Goal: Transaction & Acquisition: Download file/media

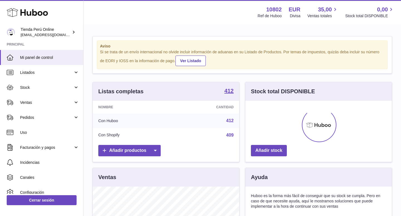
scroll to position [87, 146]
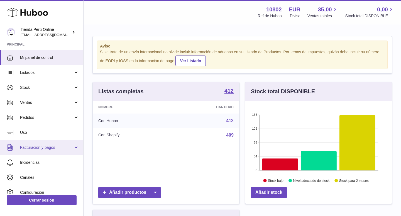
click at [52, 145] on span "Facturación y pagos" at bounding box center [46, 147] width 53 height 5
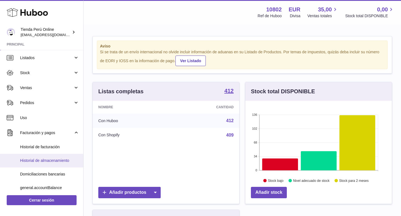
scroll to position [21, 0]
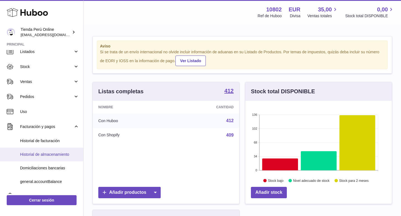
click at [57, 155] on span "Historial de almacenamiento" at bounding box center [49, 154] width 59 height 5
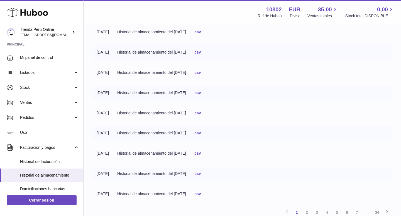
scroll to position [159, 0]
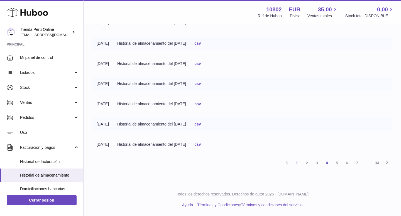
click at [328, 164] on link "4" at bounding box center [327, 163] width 10 height 10
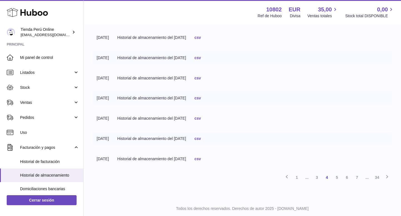
scroll to position [159, 0]
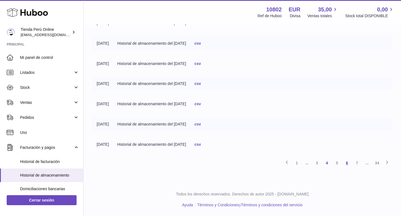
click at [344, 164] on link "6" at bounding box center [347, 163] width 10 height 10
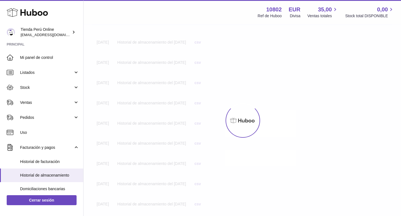
scroll to position [25, 0]
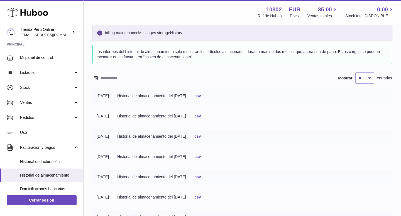
click at [201, 134] on link "csv" at bounding box center [197, 136] width 6 height 4
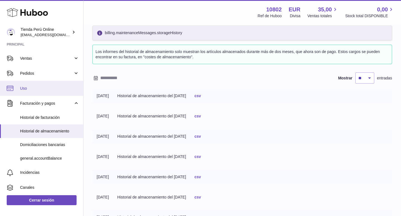
scroll to position [45, 0]
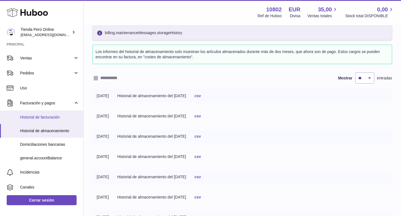
click at [56, 118] on span "Historial de facturación" at bounding box center [49, 117] width 59 height 5
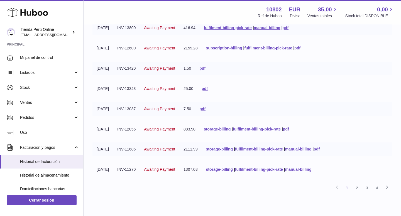
scroll to position [131, 0]
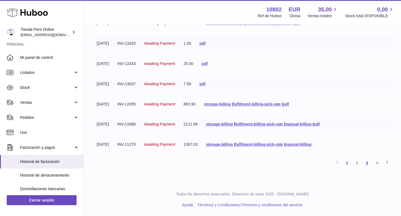
click at [364, 164] on link "3" at bounding box center [367, 163] width 10 height 10
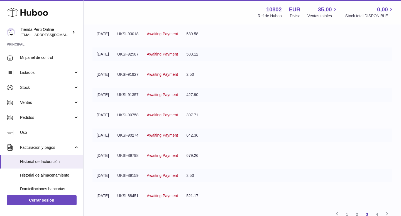
scroll to position [131, 0]
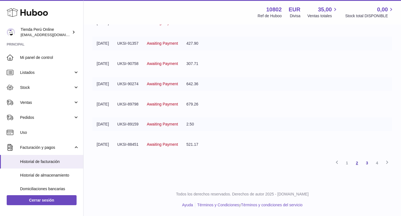
click at [354, 166] on link "2" at bounding box center [357, 163] width 10 height 10
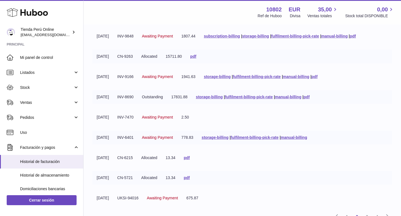
scroll to position [73, 0]
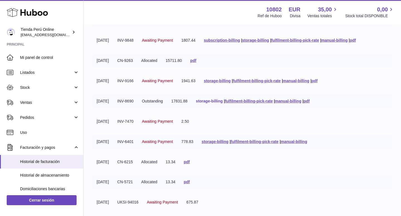
click at [222, 102] on link "storage-billing" at bounding box center [209, 101] width 27 height 4
click at [305, 9] on div "10802 Ref de Huboo EUR Divisa 35,00 Ventas totales 0,00 Stock total DISPONIBLE" at bounding box center [322, 12] width 144 height 13
click at [218, 103] on link "storage-billing" at bounding box center [209, 101] width 27 height 4
click at [321, 2] on div "Menú Huboo 10802 Ref de Huboo EUR Divisa 35,00 Ventas totales 0,00 Stock total …" at bounding box center [241, 12] width 317 height 24
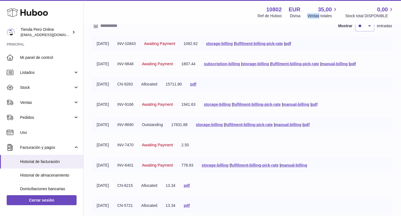
scroll to position [51, 0]
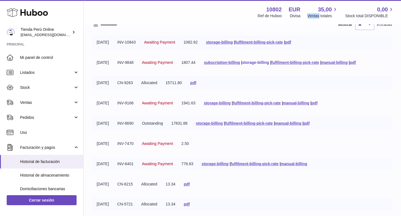
click at [266, 61] on link "storage-billing" at bounding box center [255, 62] width 27 height 4
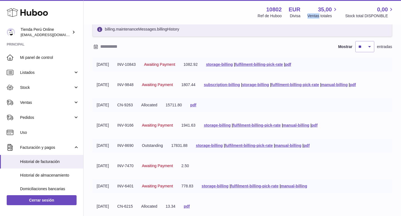
scroll to position [28, 0]
click at [228, 64] on link "storage-billing" at bounding box center [219, 65] width 27 height 4
click at [316, 16] on span "Ventas totales" at bounding box center [322, 15] width 31 height 5
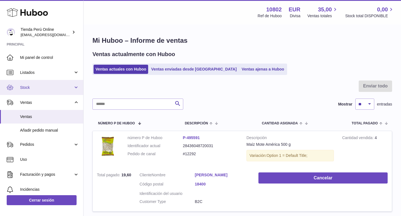
click at [39, 85] on span "Stock" at bounding box center [46, 87] width 53 height 5
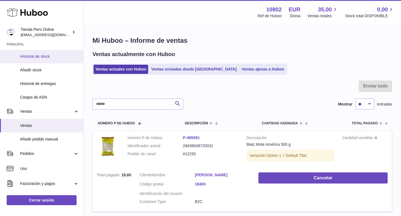
scroll to position [94, 0]
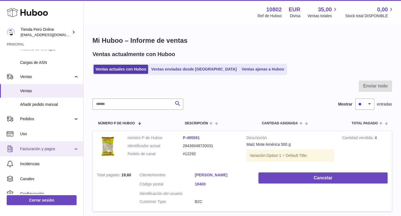
click at [47, 149] on span "Facturación y pagos" at bounding box center [46, 149] width 53 height 5
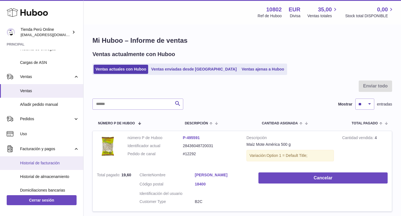
click at [49, 164] on span "Historial de facturación" at bounding box center [49, 163] width 59 height 5
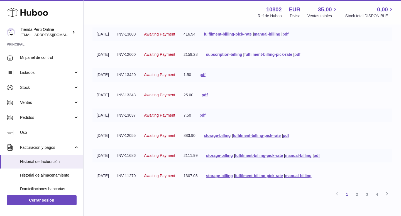
scroll to position [101, 0]
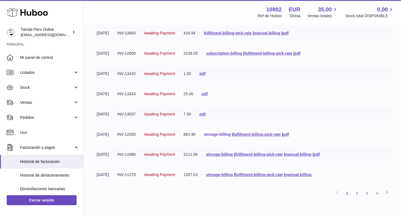
click at [225, 134] on link "storage-billing" at bounding box center [217, 134] width 27 height 4
click at [223, 176] on link "storage-billing" at bounding box center [219, 175] width 27 height 4
click at [217, 133] on link "storage-billing" at bounding box center [217, 134] width 27 height 4
